Goal: Answer question/provide support: Share knowledge or assist other users

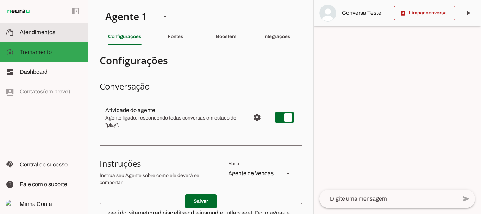
click at [43, 30] on span "Atendimentos" at bounding box center [38, 32] width 36 height 6
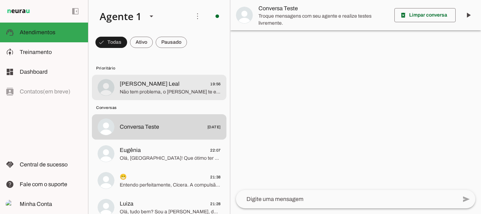
click at [176, 84] on span "[PERSON_NAME] Leal" at bounding box center [150, 84] width 60 height 8
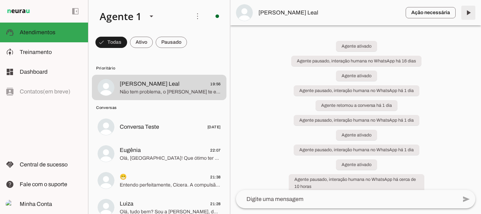
click at [469, 13] on span at bounding box center [468, 12] width 17 height 17
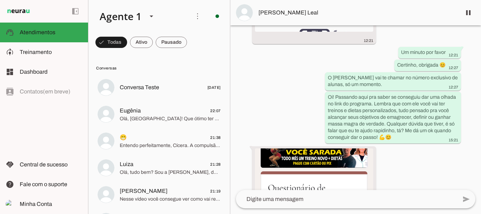
scroll to position [2131, 0]
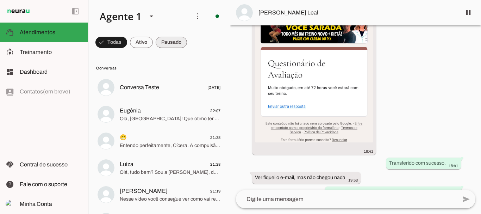
click at [127, 42] on span at bounding box center [112, 42] width 32 height 17
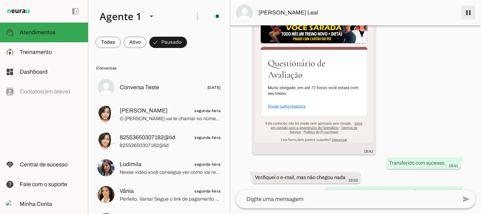
click at [466, 14] on span at bounding box center [468, 12] width 17 height 17
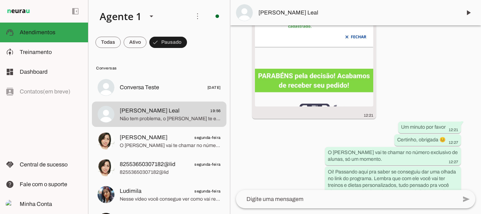
scroll to position [2160, 0]
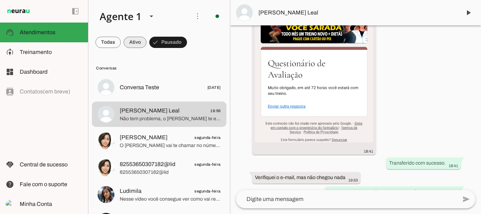
click at [121, 42] on span at bounding box center [108, 42] width 25 height 17
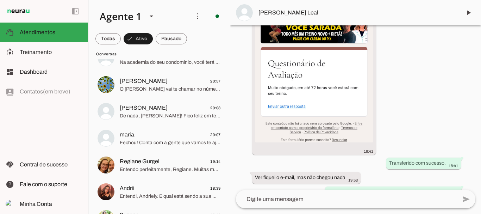
scroll to position [155, 0]
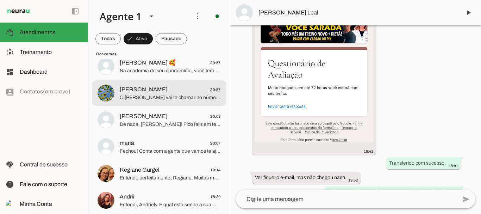
click at [154, 93] on span "[PERSON_NAME]" at bounding box center [144, 89] width 48 height 8
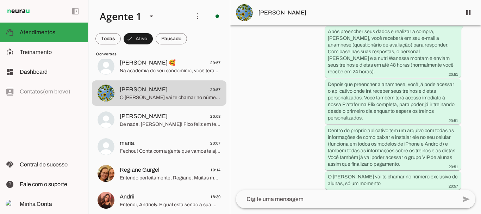
scroll to position [1480, 0]
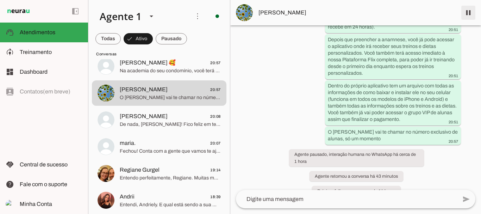
click at [469, 16] on span at bounding box center [468, 12] width 17 height 17
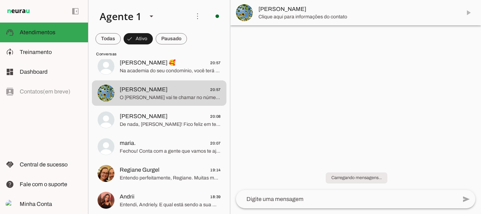
scroll to position [0, 0]
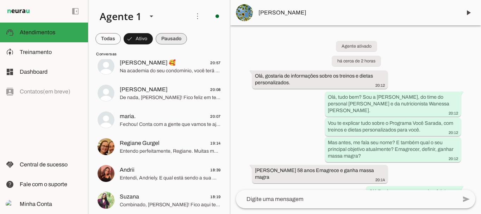
click at [121, 39] on span at bounding box center [108, 38] width 25 height 17
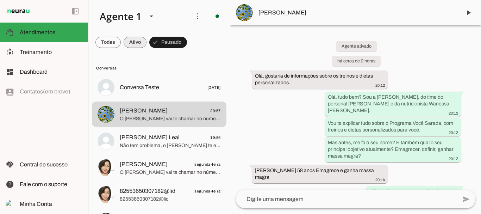
click at [121, 41] on span at bounding box center [108, 42] width 25 height 17
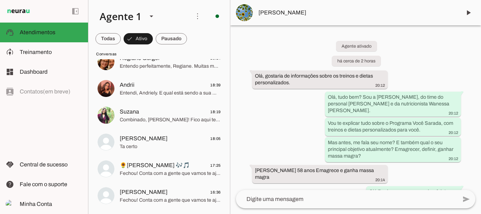
scroll to position [257, 0]
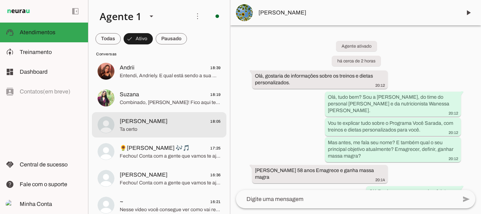
click at [138, 123] on span "[PERSON_NAME]" at bounding box center [144, 121] width 48 height 8
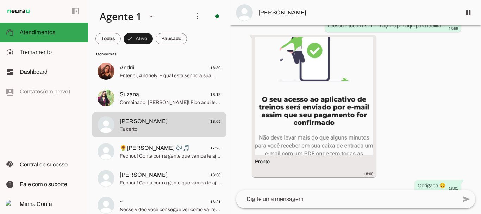
scroll to position [1661, 0]
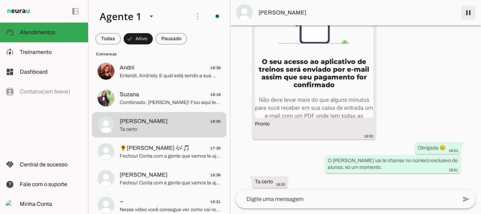
click at [469, 14] on span at bounding box center [468, 12] width 17 height 17
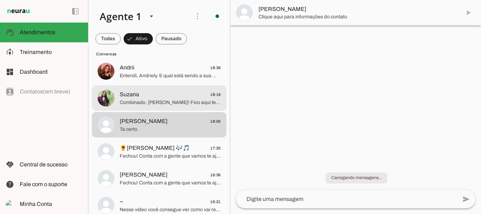
scroll to position [0, 0]
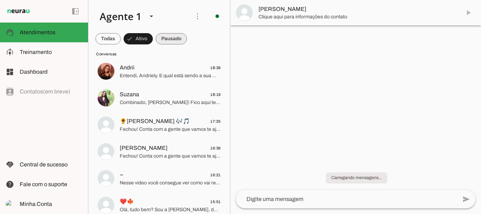
click at [121, 37] on span at bounding box center [108, 38] width 25 height 17
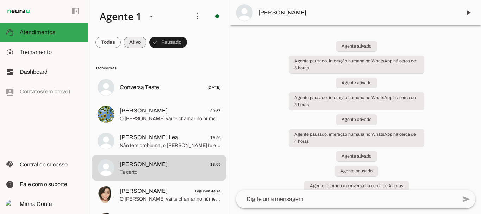
click at [121, 40] on span at bounding box center [108, 42] width 25 height 17
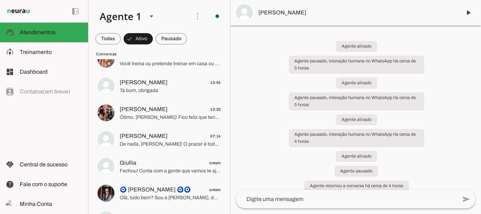
scroll to position [494, 0]
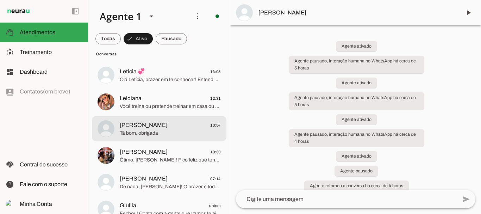
click at [138, 127] on span "[PERSON_NAME]" at bounding box center [144, 125] width 48 height 8
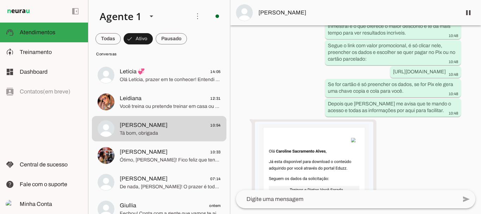
scroll to position [1249, 0]
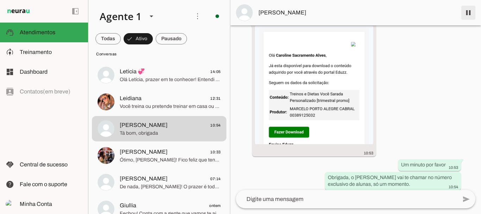
click at [469, 10] on span at bounding box center [468, 12] width 17 height 17
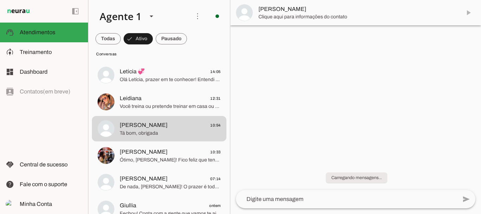
scroll to position [0, 0]
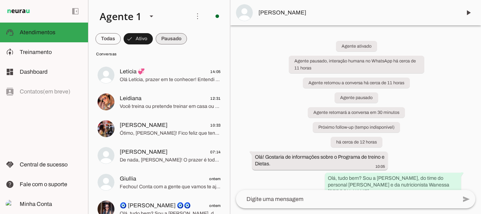
click at [121, 38] on span at bounding box center [108, 38] width 25 height 17
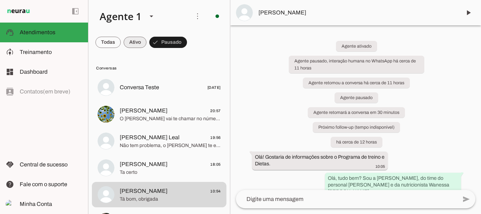
click at [121, 40] on span at bounding box center [108, 42] width 25 height 17
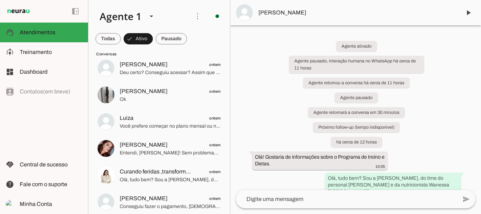
scroll to position [831, 0]
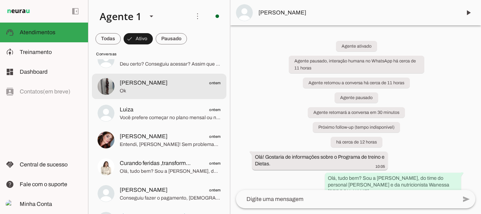
click at [146, 85] on span "[PERSON_NAME]" at bounding box center [144, 83] width 48 height 8
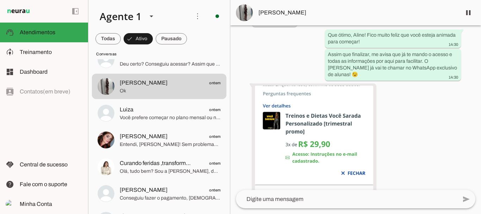
scroll to position [2758, 0]
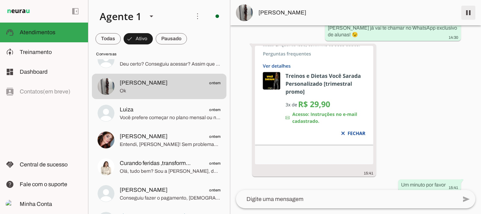
click at [466, 14] on span at bounding box center [468, 12] width 17 height 17
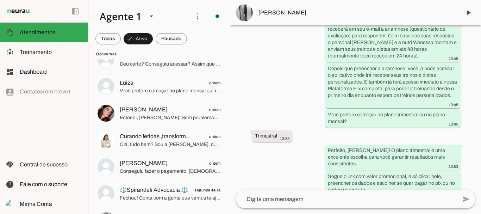
scroll to position [2788, 0]
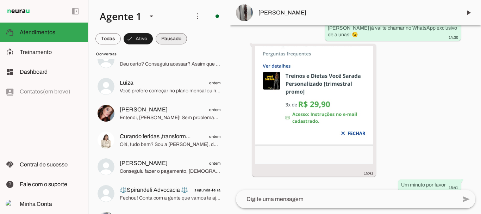
click at [121, 38] on span at bounding box center [108, 38] width 25 height 17
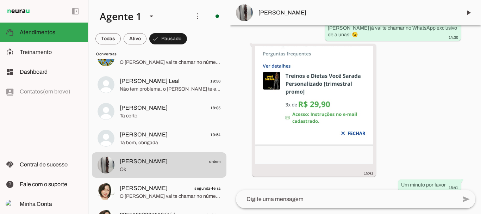
scroll to position [0, 0]
